Goal: Information Seeking & Learning: Learn about a topic

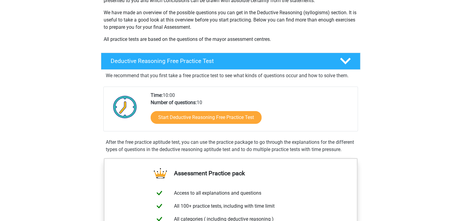
scroll to position [95, 0]
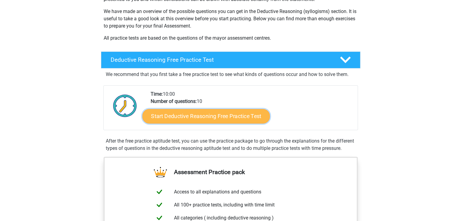
click at [205, 116] on link "Start Deductive Reasoning Free Practice Test" at bounding box center [206, 116] width 128 height 15
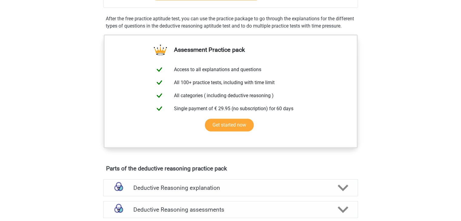
scroll to position [0, 0]
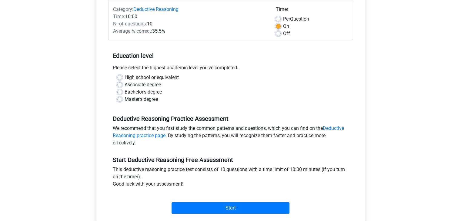
scroll to position [89, 0]
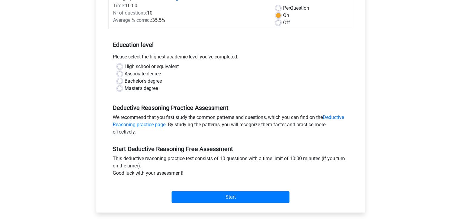
click at [125, 81] on label "Bachelor's degree" at bounding box center [143, 81] width 37 height 7
click at [120, 81] on input "Bachelor's degree" at bounding box center [119, 81] width 5 height 6
radio input "true"
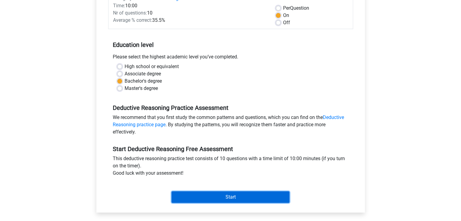
click at [217, 193] on input "Start" at bounding box center [231, 198] width 118 height 12
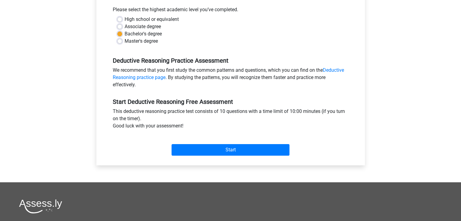
scroll to position [138, 0]
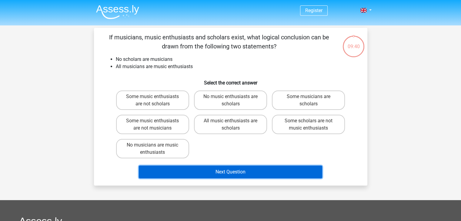
click at [239, 172] on button "Next Question" at bounding box center [230, 172] width 183 height 13
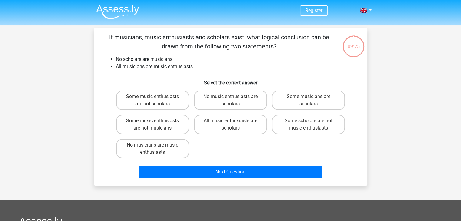
click at [125, 77] on h6 "Select the correct answer" at bounding box center [231, 80] width 254 height 11
click at [308, 131] on label "Some scholars are not music enthusiasts" at bounding box center [308, 124] width 73 height 19
click at [309, 125] on input "Some scholars are not music enthusiasts" at bounding box center [311, 123] width 4 height 4
radio input "true"
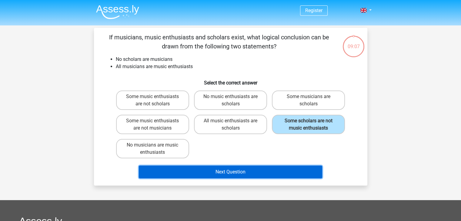
click at [245, 173] on button "Next Question" at bounding box center [230, 172] width 183 height 13
